Goal: Task Accomplishment & Management: Use online tool/utility

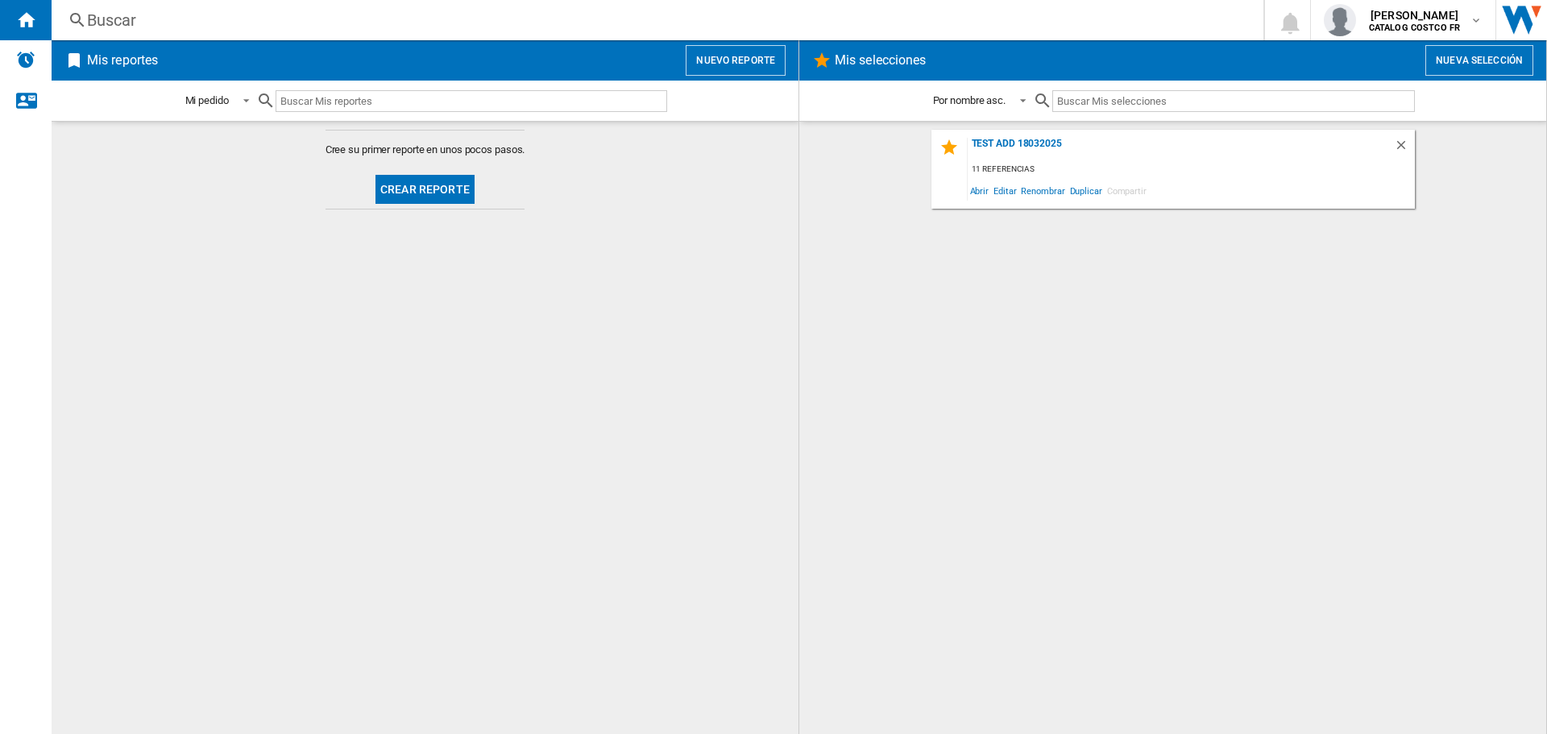
click at [450, 185] on button "Crear reporte" at bounding box center [424, 189] width 99 height 29
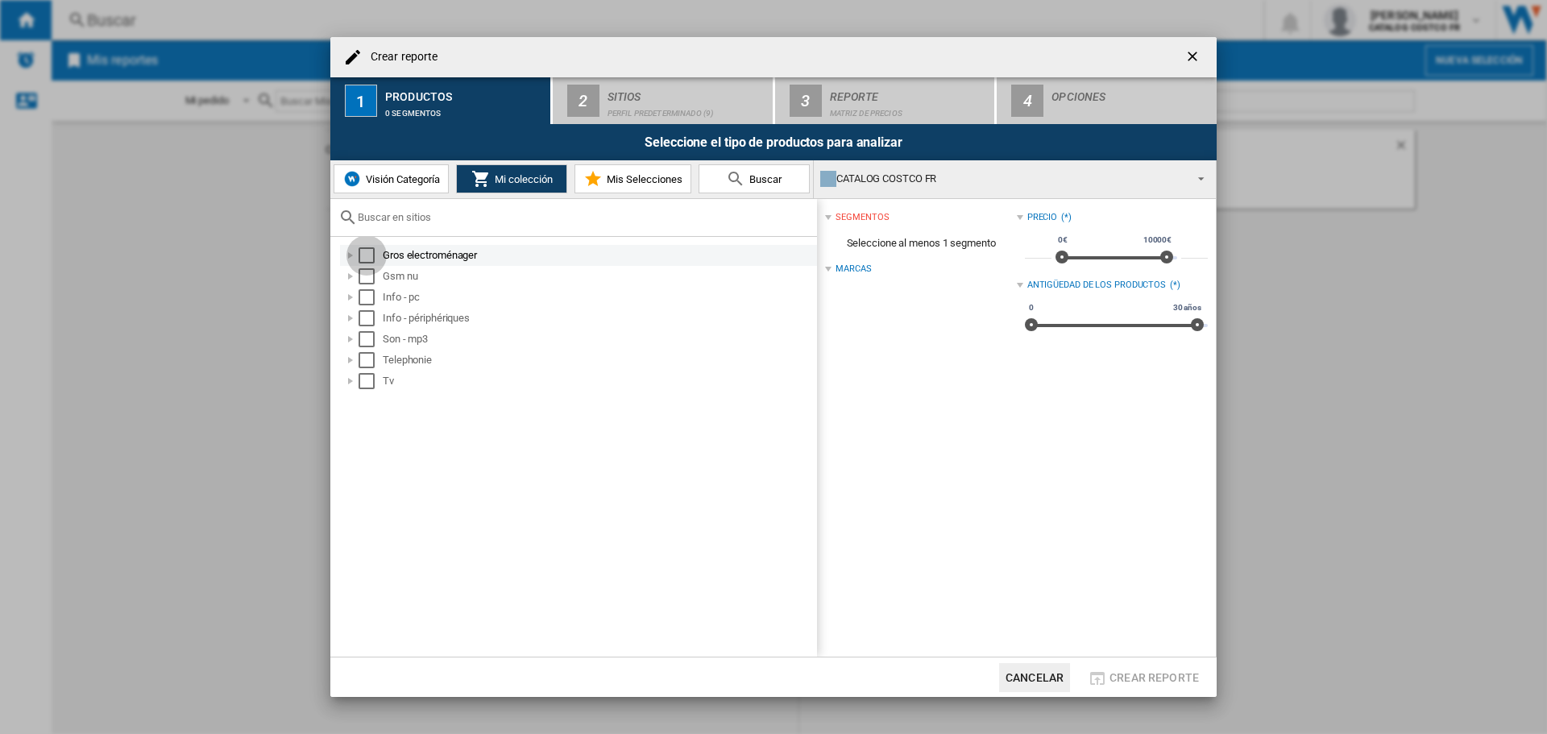
click at [366, 254] on div "Select" at bounding box center [367, 255] width 16 height 16
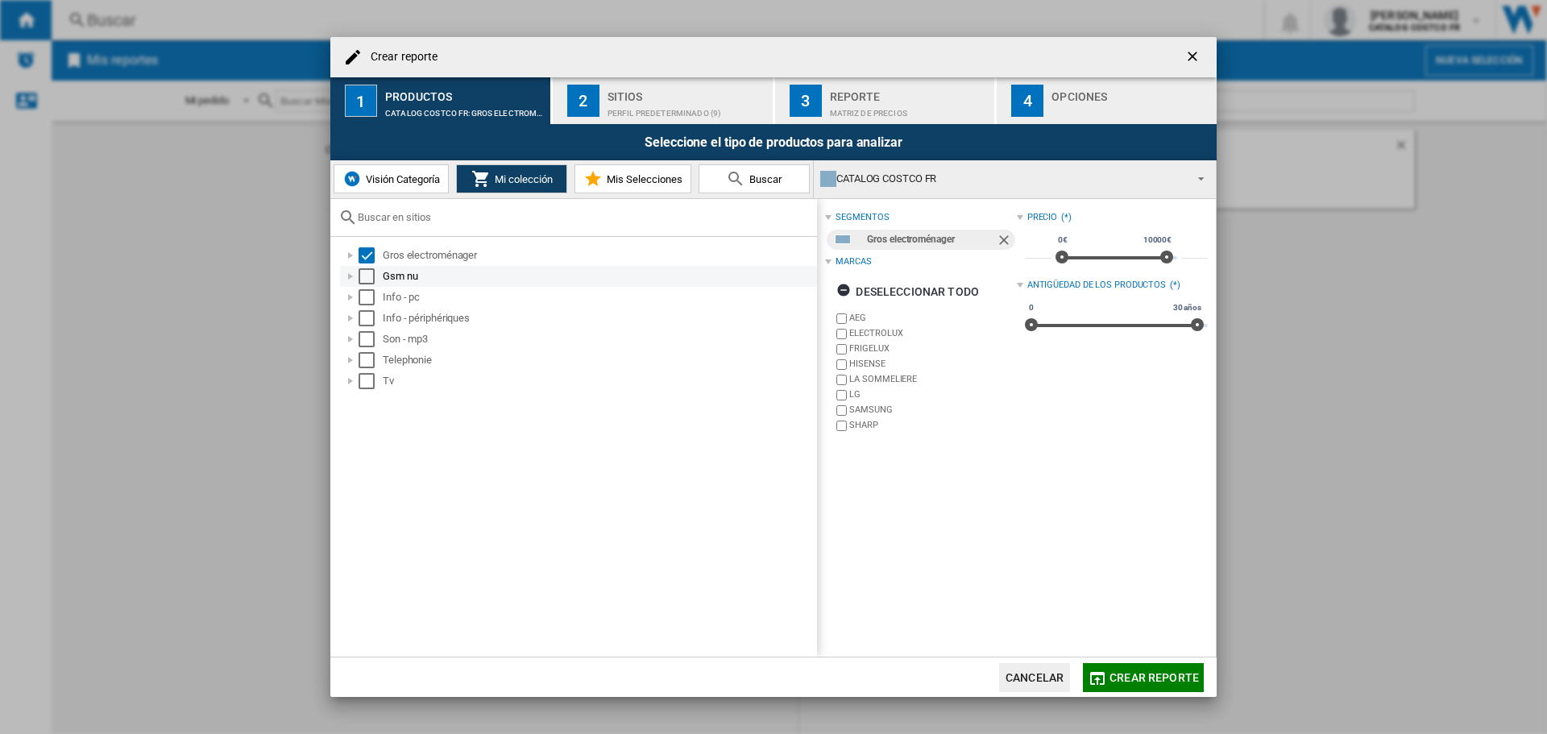
click at [367, 274] on div "Select" at bounding box center [367, 276] width 16 height 16
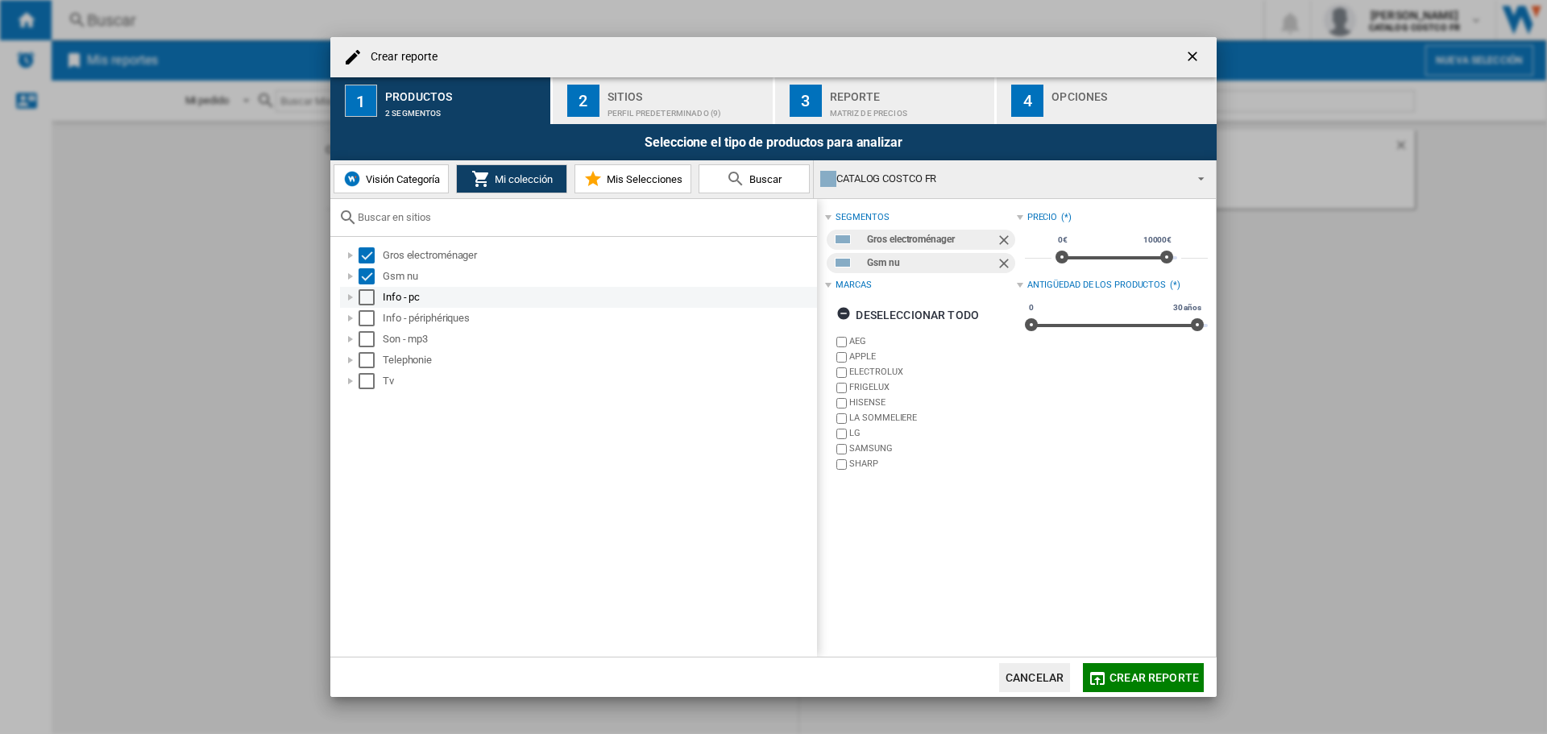
click at [371, 303] on div "Select" at bounding box center [367, 297] width 16 height 16
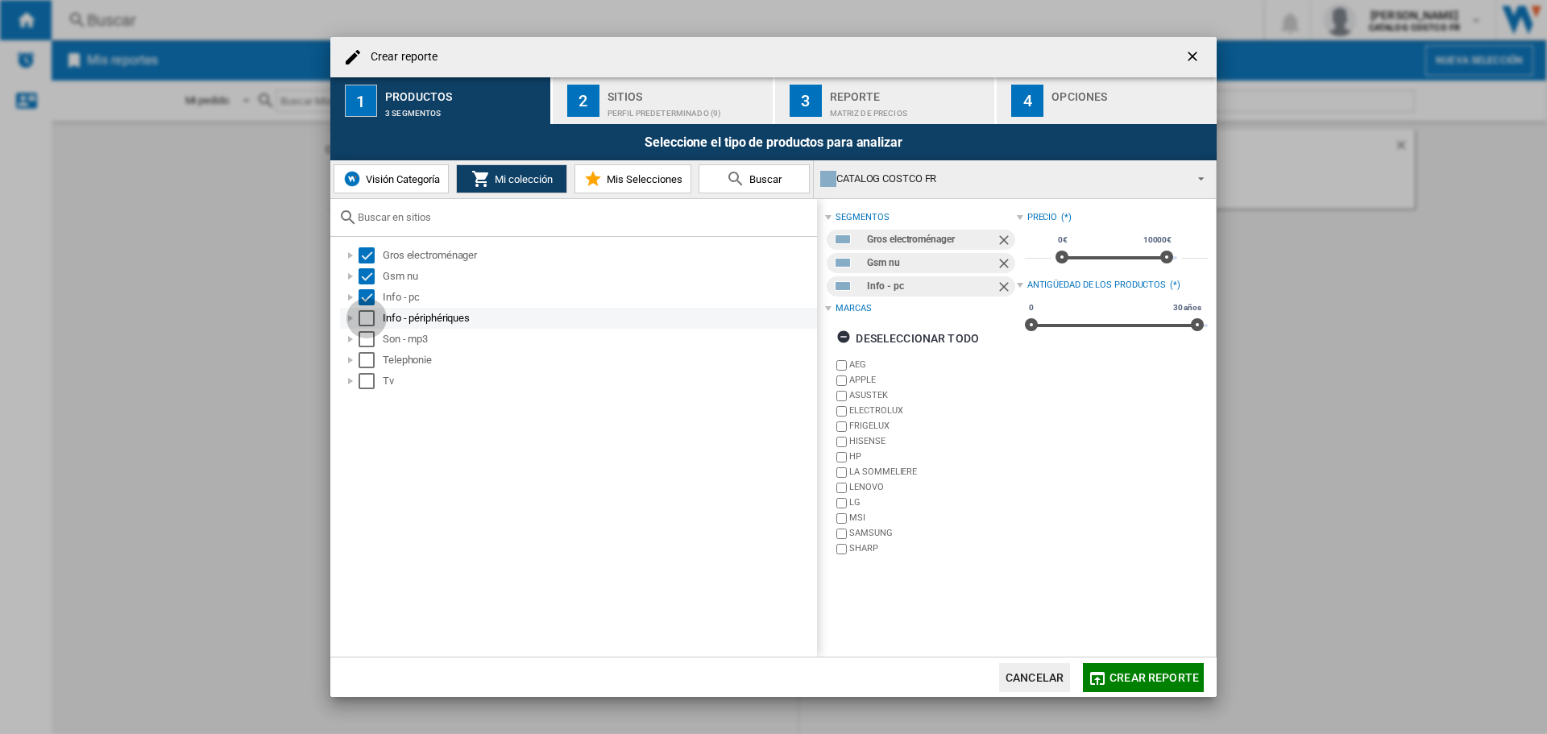
click at [366, 321] on div "Select" at bounding box center [367, 318] width 16 height 16
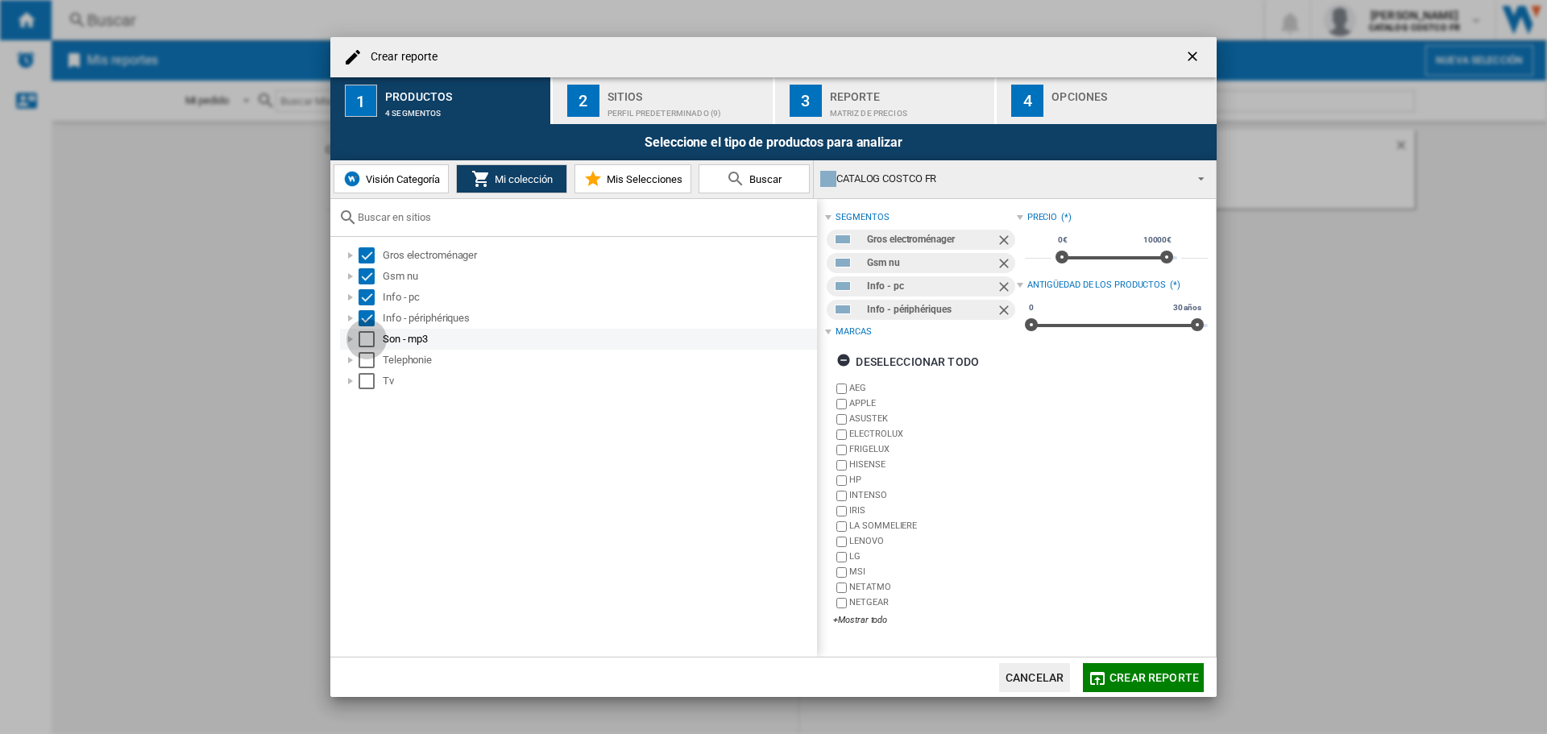
click at [364, 337] on div "Select" at bounding box center [367, 339] width 16 height 16
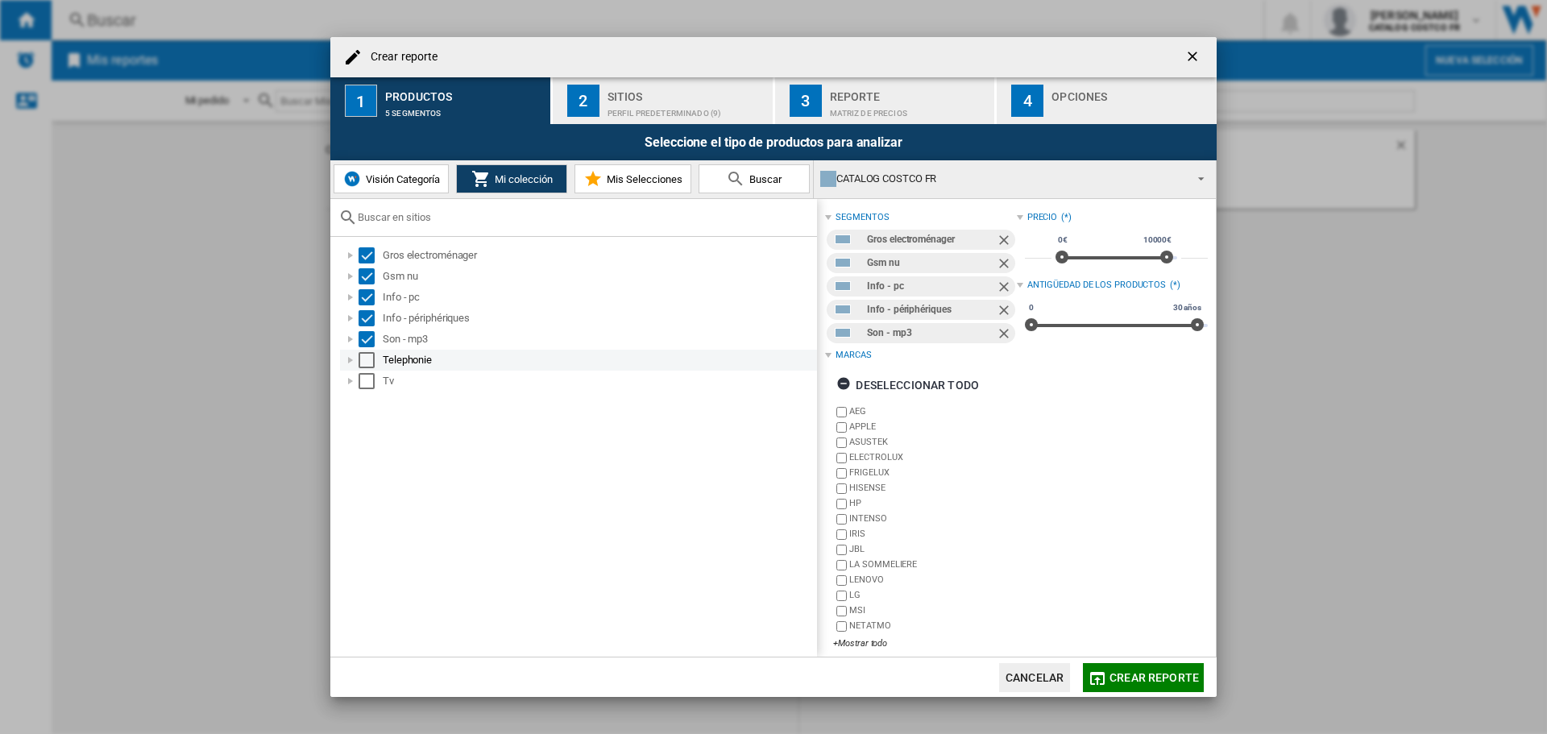
click at [366, 359] on div "Select" at bounding box center [367, 360] width 16 height 16
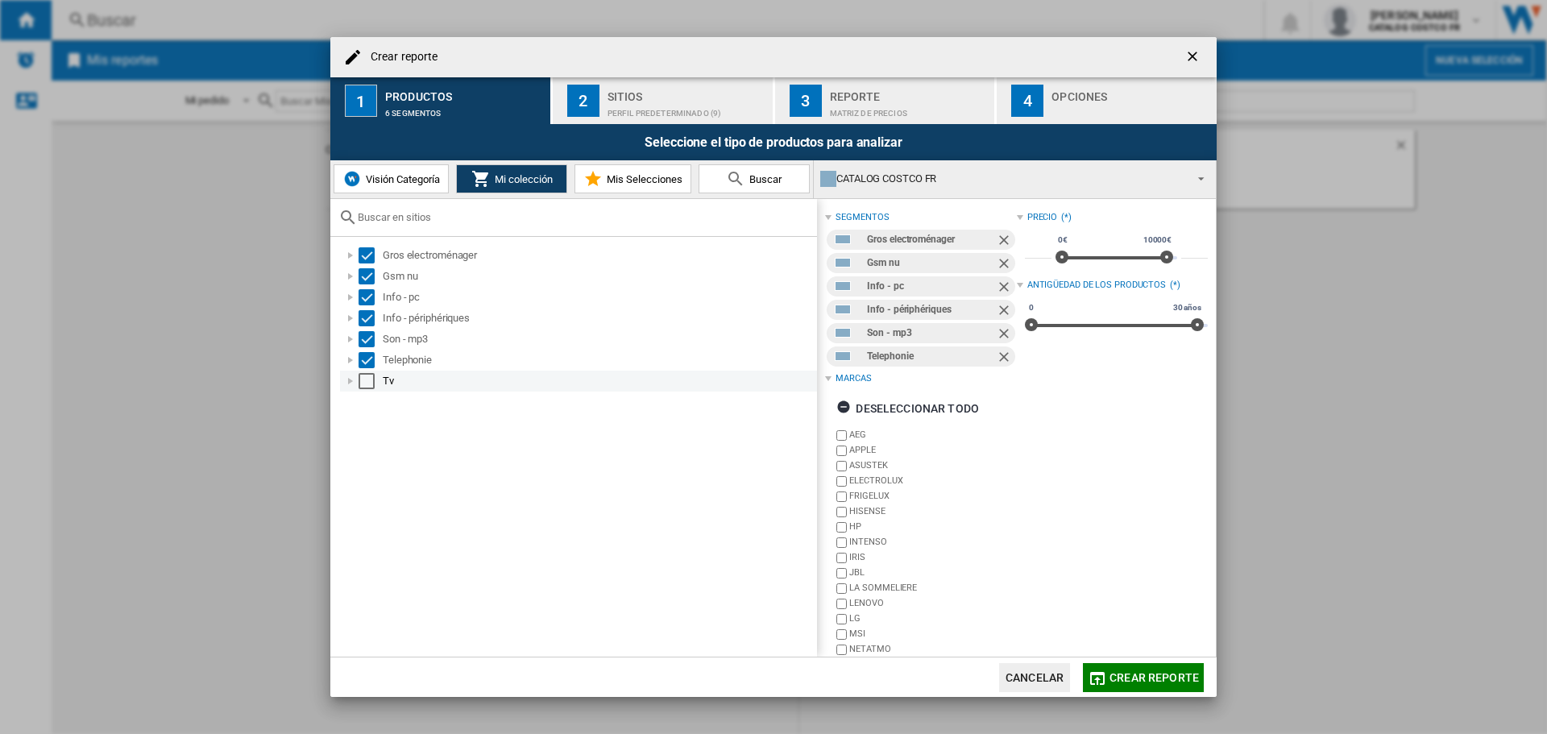
click at [366, 371] on div "Tv" at bounding box center [578, 381] width 477 height 21
click at [370, 382] on div "Select" at bounding box center [367, 381] width 16 height 16
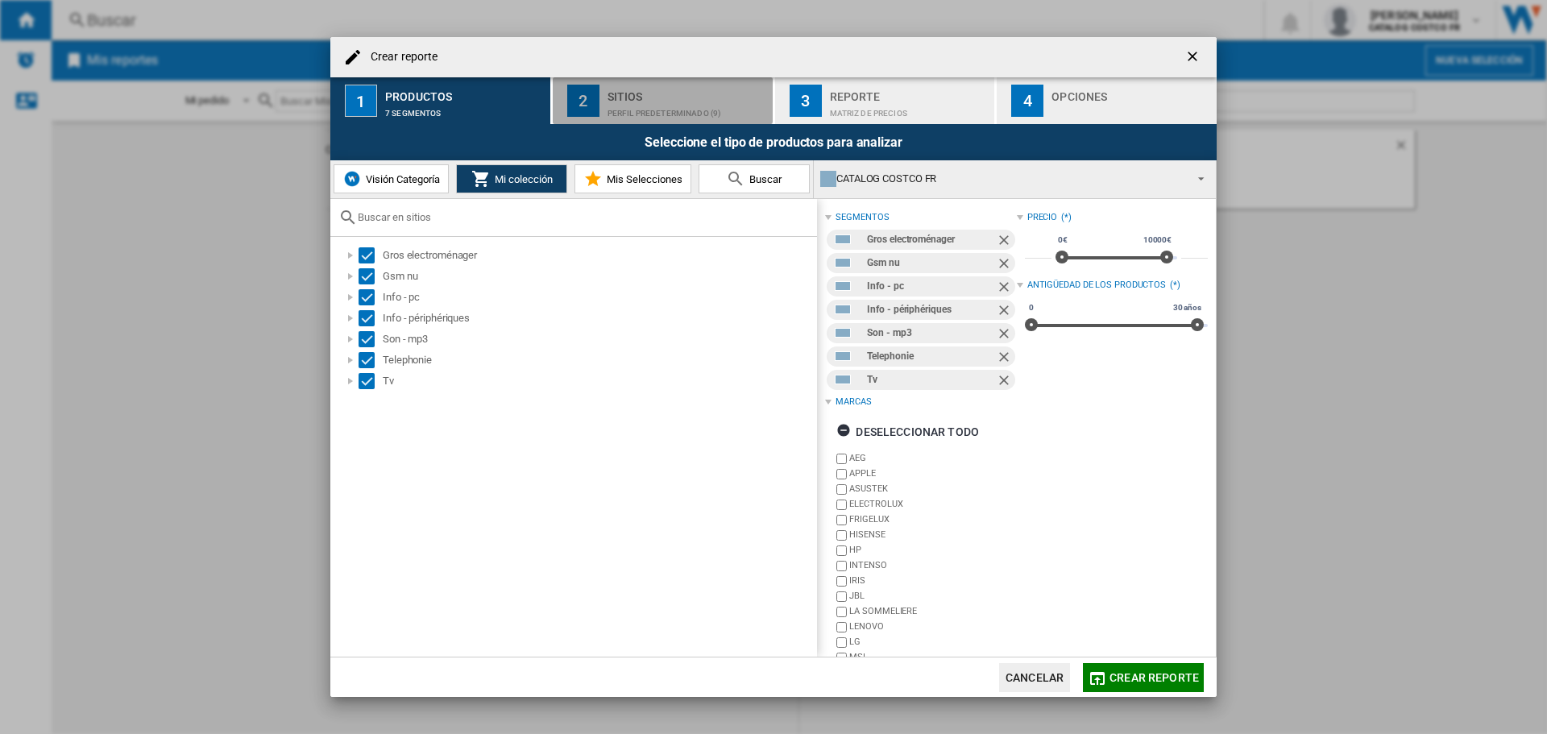
click at [629, 94] on div "Sitios" at bounding box center [687, 92] width 159 height 17
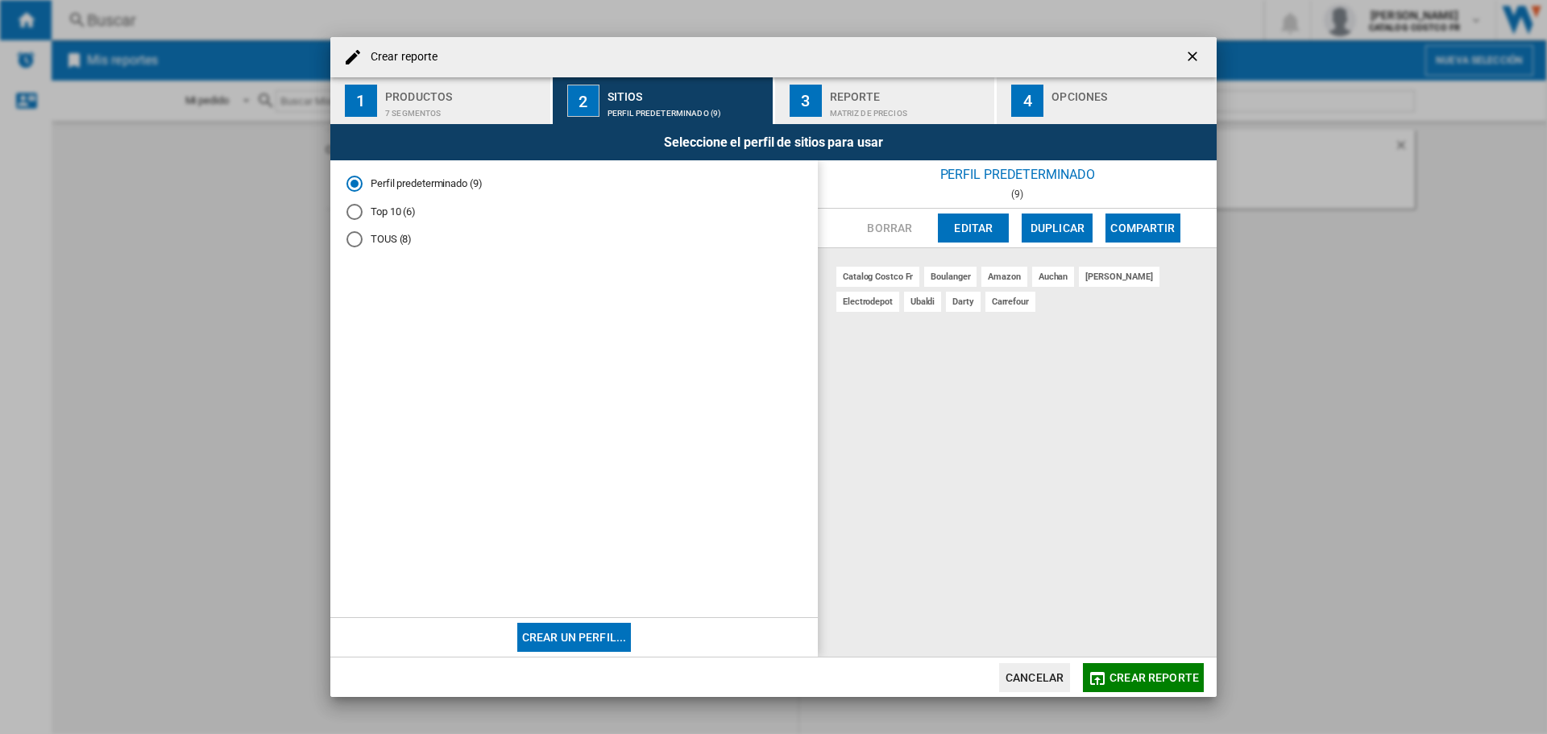
click at [1105, 108] on div "button" at bounding box center [1131, 109] width 159 height 17
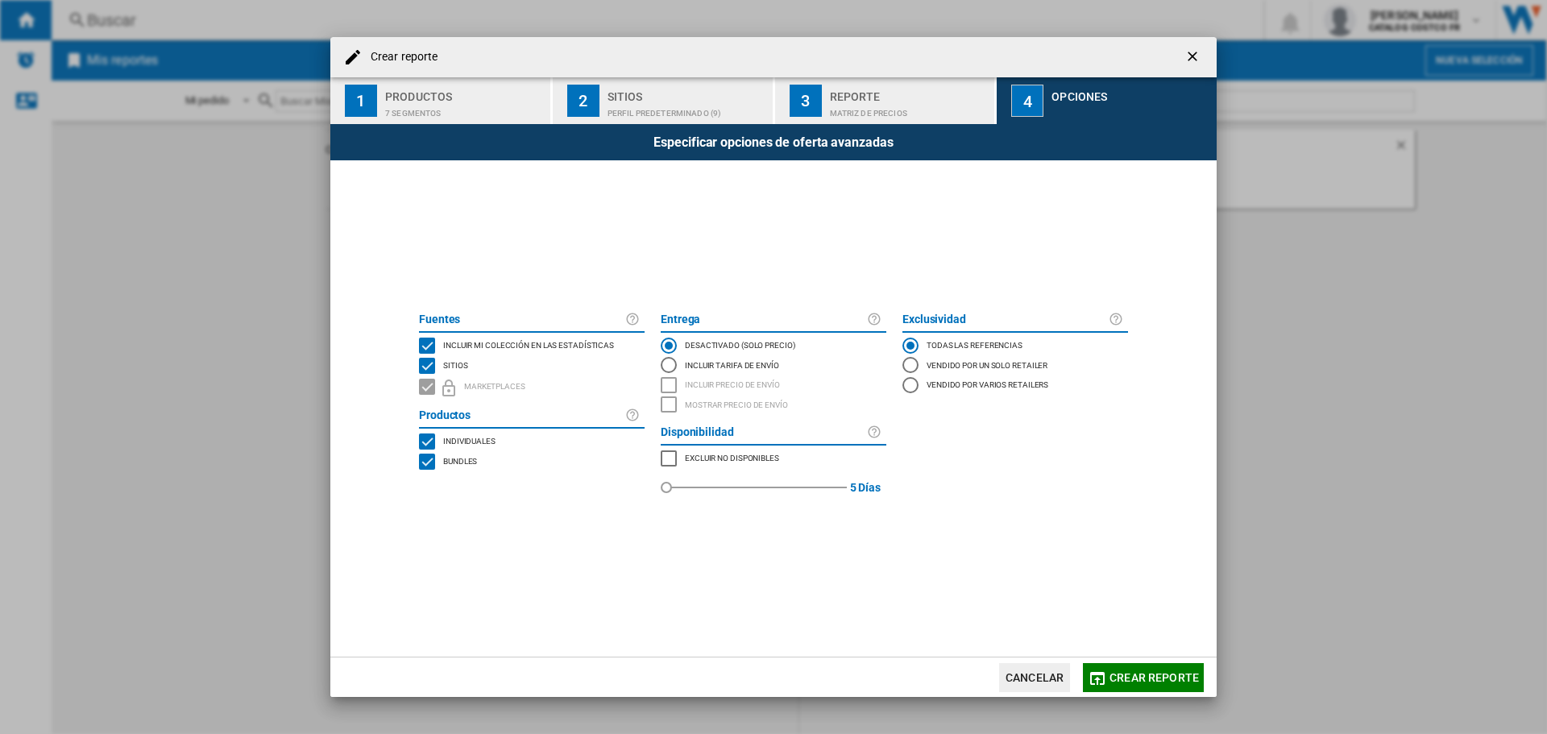
click at [1104, 680] on md-icon "button" at bounding box center [1097, 678] width 19 height 19
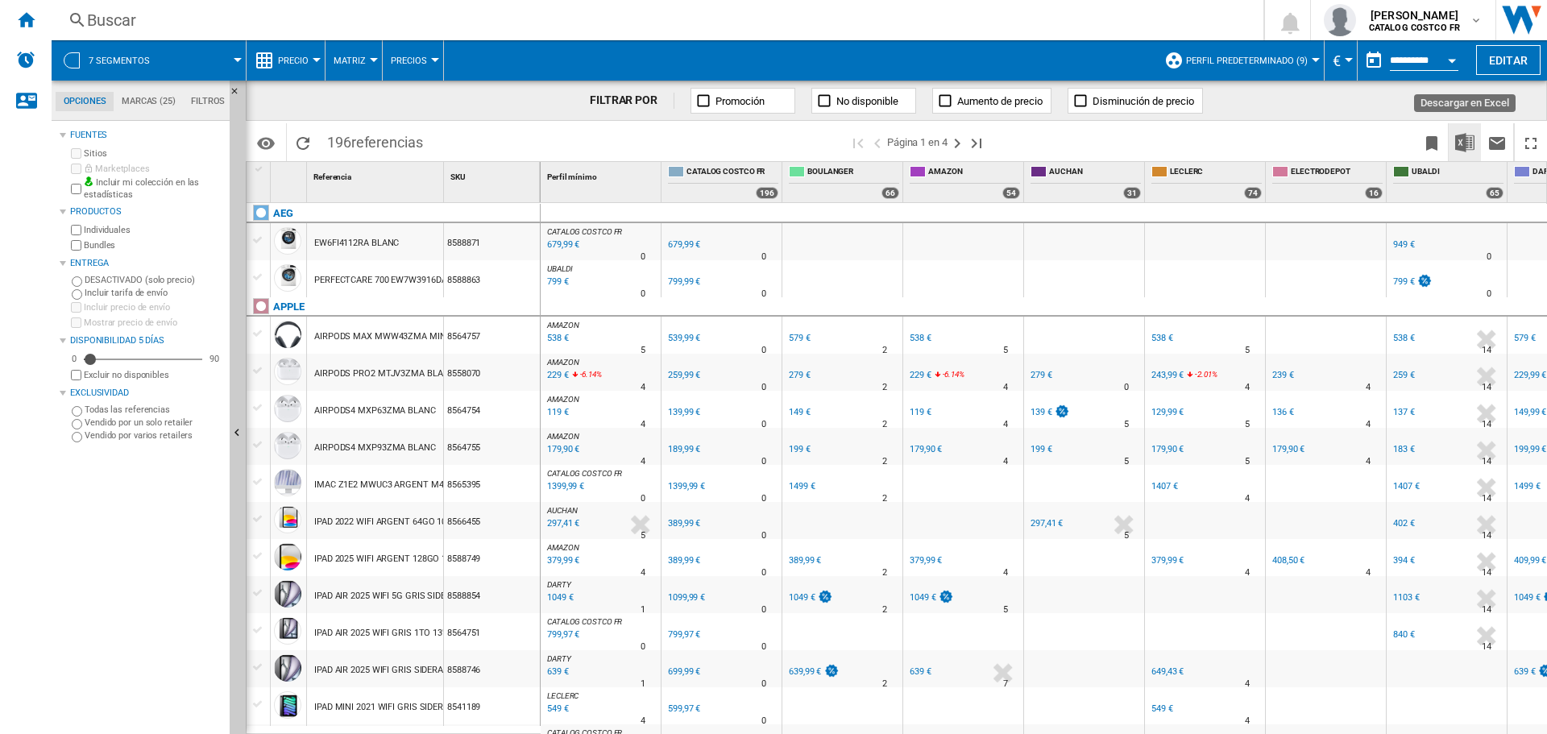
click at [1460, 145] on img "Descargar en Excel" at bounding box center [1464, 142] width 19 height 19
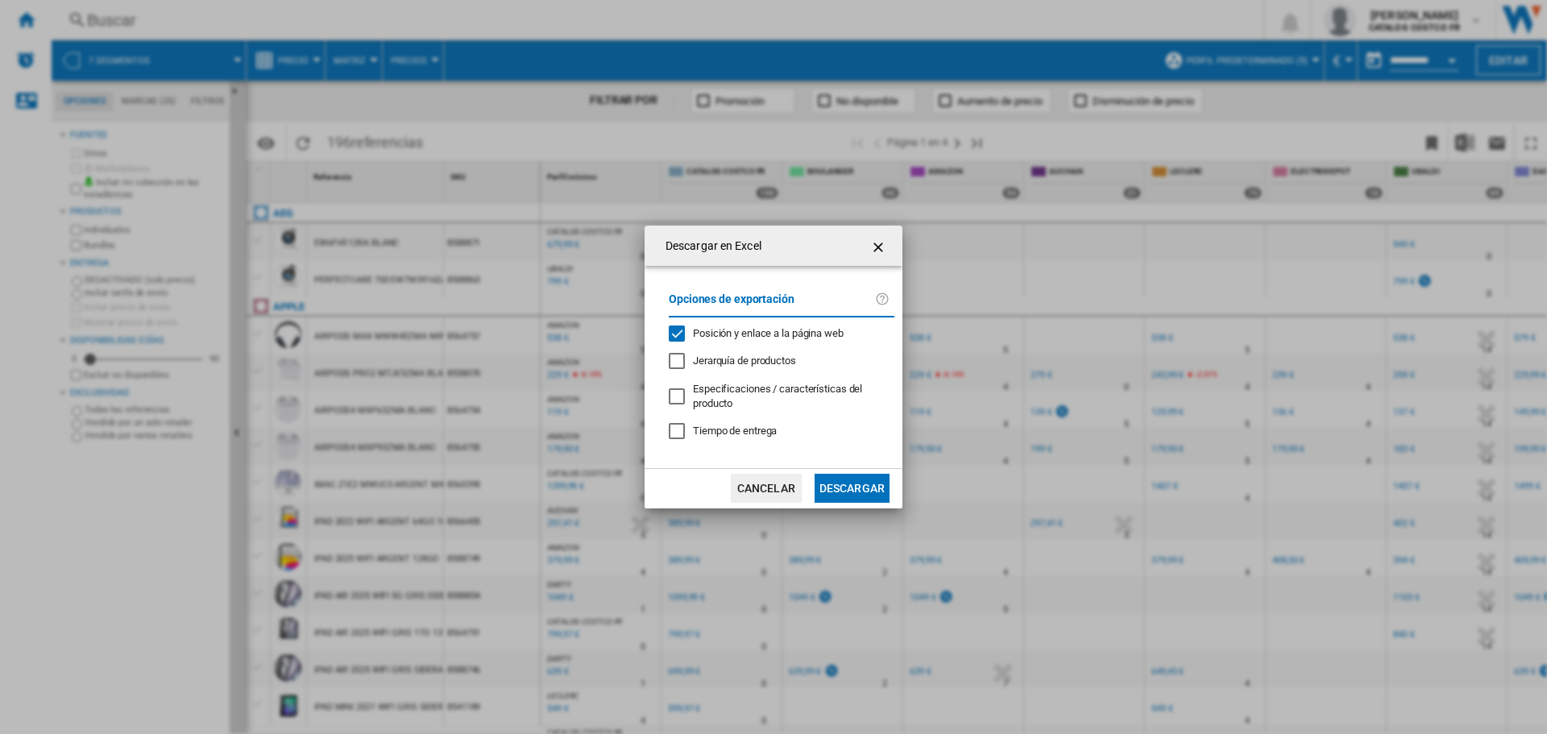
click at [853, 488] on button "Descargar" at bounding box center [852, 488] width 75 height 29
